Goal: Task Accomplishment & Management: Complete application form

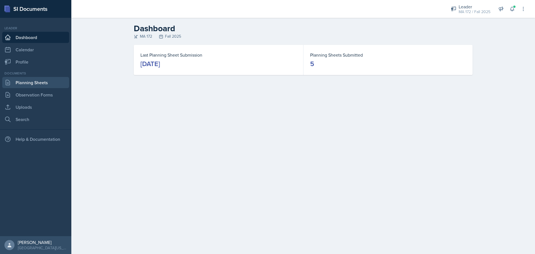
click at [23, 84] on link "Planning Sheets" at bounding box center [35, 82] width 67 height 11
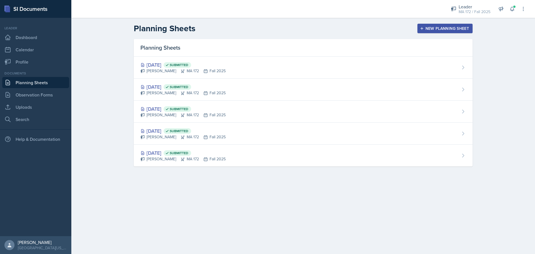
click at [424, 29] on icon "button" at bounding box center [422, 28] width 4 height 4
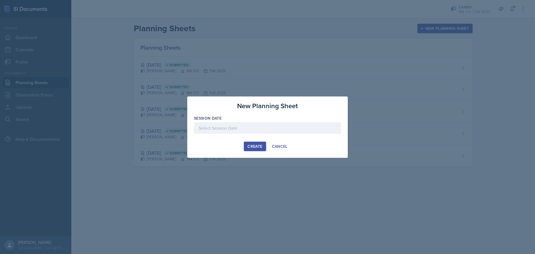
click at [228, 127] on div at bounding box center [267, 128] width 147 height 12
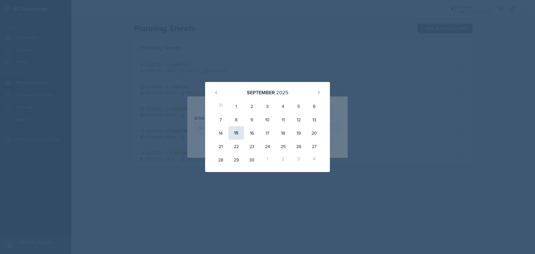
click at [239, 133] on div "15" at bounding box center [237, 132] width 16 height 13
type input "[DATE]"
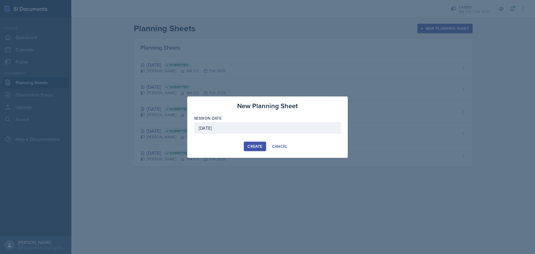
click at [260, 146] on div "Create" at bounding box center [255, 146] width 15 height 4
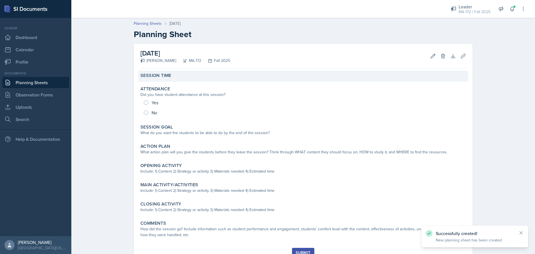
click at [163, 80] on div "Session Time" at bounding box center [303, 76] width 330 height 11
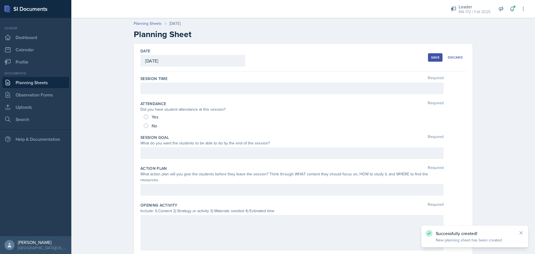
click at [157, 88] on div at bounding box center [292, 89] width 303 height 12
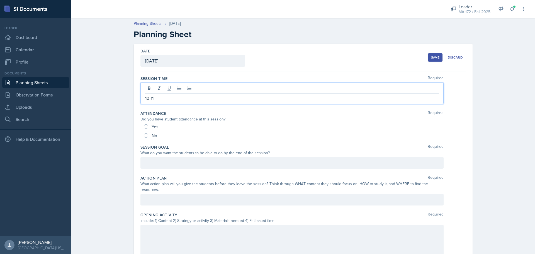
click at [147, 165] on div at bounding box center [292, 163] width 303 height 12
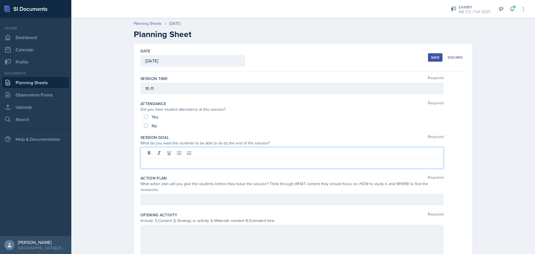
scroll to position [28, 0]
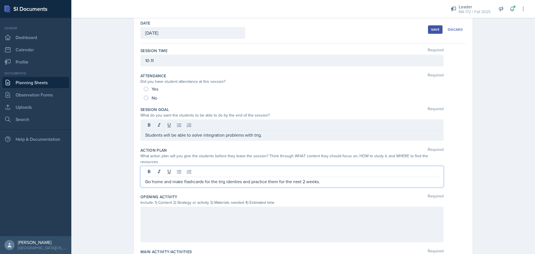
drag, startPoint x: 236, startPoint y: 177, endPoint x: 212, endPoint y: 170, distance: 24.5
click at [212, 170] on div at bounding box center [292, 172] width 294 height 9
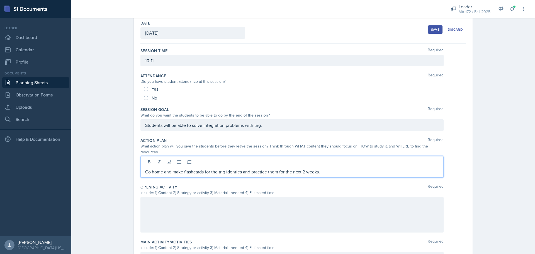
click at [255, 164] on div "Go home and make flashcards for the trig identies and practice them for the nex…" at bounding box center [292, 166] width 303 height 21
drag, startPoint x: 277, startPoint y: 166, endPoint x: 324, endPoint y: 164, distance: 46.9
click at [324, 168] on p "Go home and make flashcards for the trig identies and practice them for the nex…" at bounding box center [292, 171] width 294 height 7
click at [242, 168] on p "Go home and make flashcards for the trig identies and practice them until you h…" at bounding box center [292, 171] width 294 height 7
click at [228, 201] on div at bounding box center [292, 215] width 303 height 36
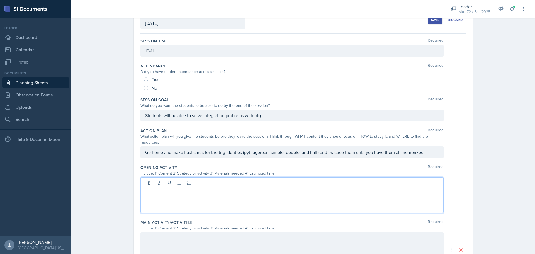
scroll to position [93, 0]
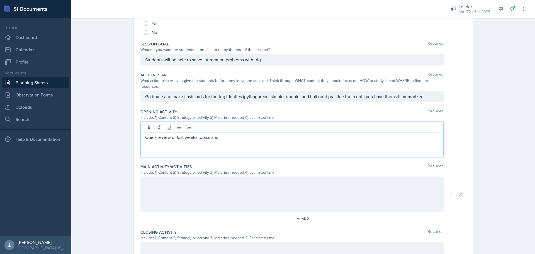
drag, startPoint x: 193, startPoint y: 131, endPoint x: 113, endPoint y: 131, distance: 80.3
click at [113, 131] on div "Planning Sheets [DATE] Planning Sheet Date [DATE] [DATE] 31 1 2 3 4 5 6 7 8 9 1…" at bounding box center [303, 129] width 464 height 415
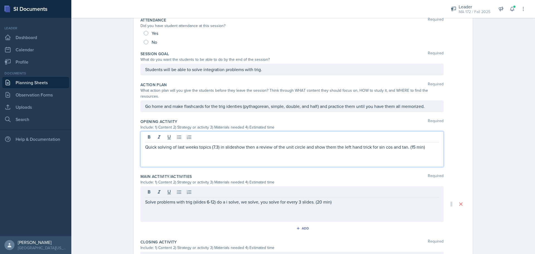
click at [414, 132] on div "Quick solving of last weeks topics (7.3) in slideshow then a review of the unit…" at bounding box center [292, 149] width 303 height 36
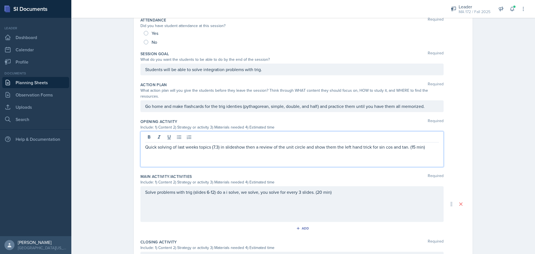
click at [415, 144] on p "Quick solving of last weeks topics (7.3) in slideshow then a review of the unit…" at bounding box center [292, 147] width 294 height 7
click at [339, 205] on div "Solve problems with trig (slides 6-12) do a i solve, we solve, you solve for ev…" at bounding box center [292, 204] width 303 height 36
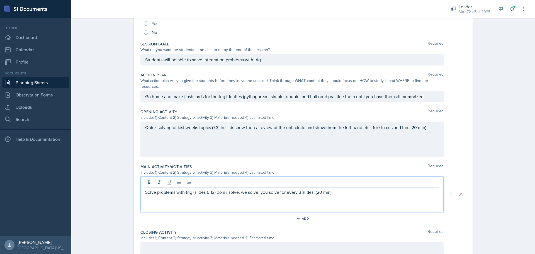
scroll to position [170, 0]
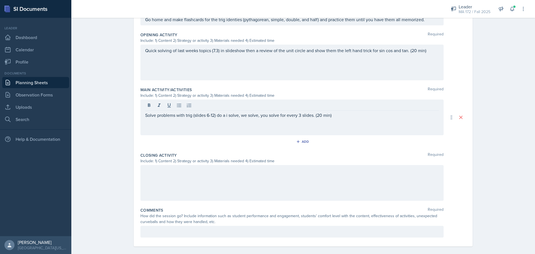
click at [323, 175] on div at bounding box center [292, 183] width 303 height 36
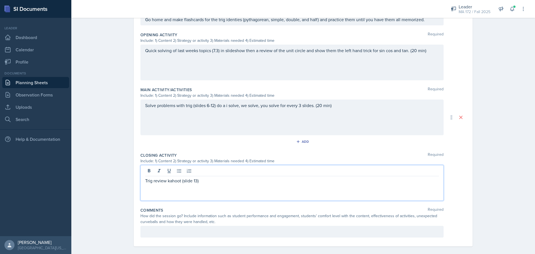
drag, startPoint x: 170, startPoint y: 175, endPoint x: 290, endPoint y: 161, distance: 120.7
click at [290, 167] on div at bounding box center [292, 171] width 294 height 9
click at [268, 177] on p "Trig review kahoot (slide 13)" at bounding box center [292, 180] width 294 height 7
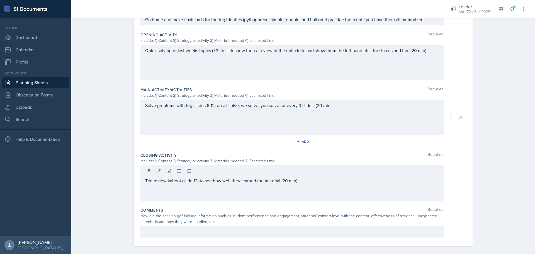
click at [326, 207] on div "Comments Required" at bounding box center [304, 210] width 326 height 6
